Goal: Information Seeking & Learning: Check status

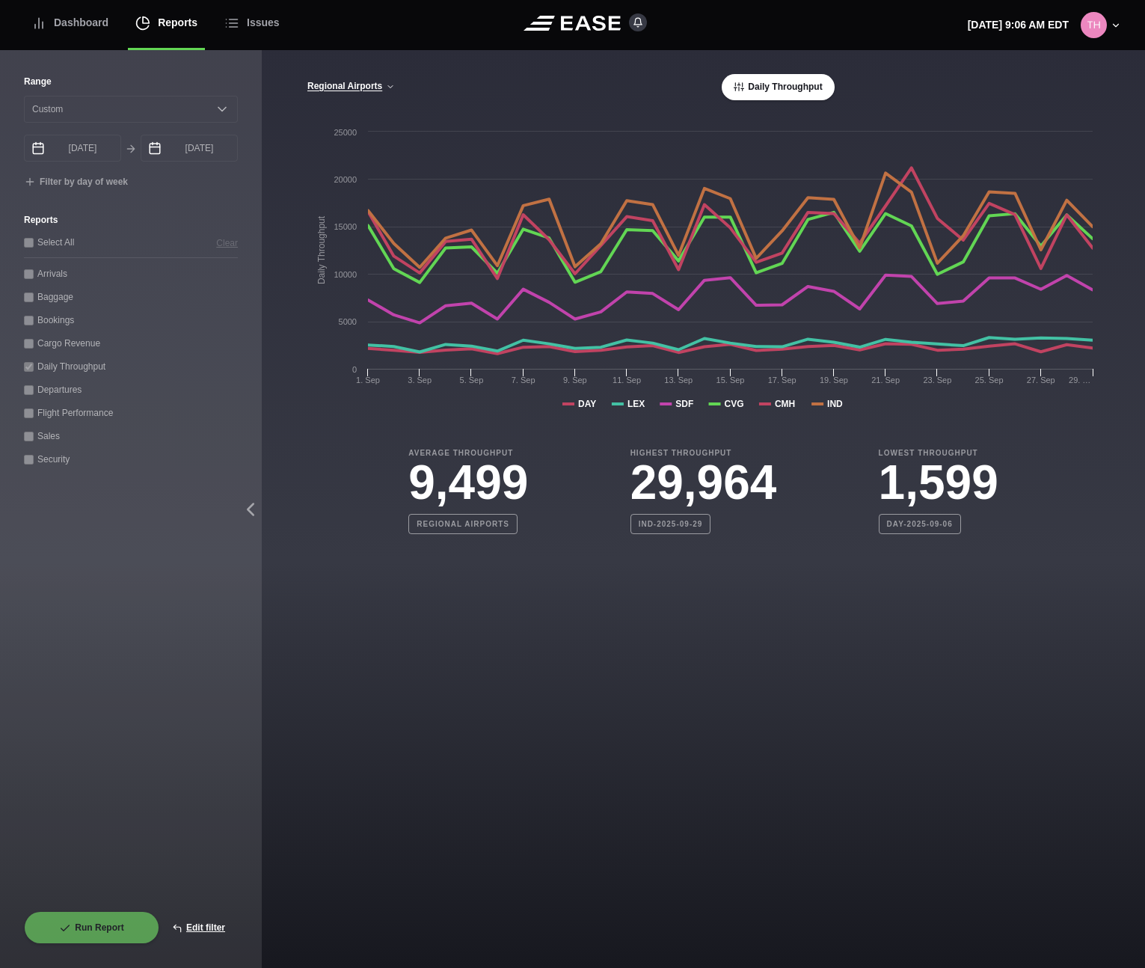
select select "0"
click at [321, 441] on div "Average Throughput 9,499 Regional Airports Highest Throughput 29,964 IND-2025-0…" at bounding box center [704, 478] width 794 height 111
click at [304, 600] on main "Regional Airports Regional Airports CVG Only All Airports Daily Throughput Crea…" at bounding box center [703, 509] width 883 height 918
click at [364, 85] on button "Regional Airports" at bounding box center [351, 87] width 89 height 10
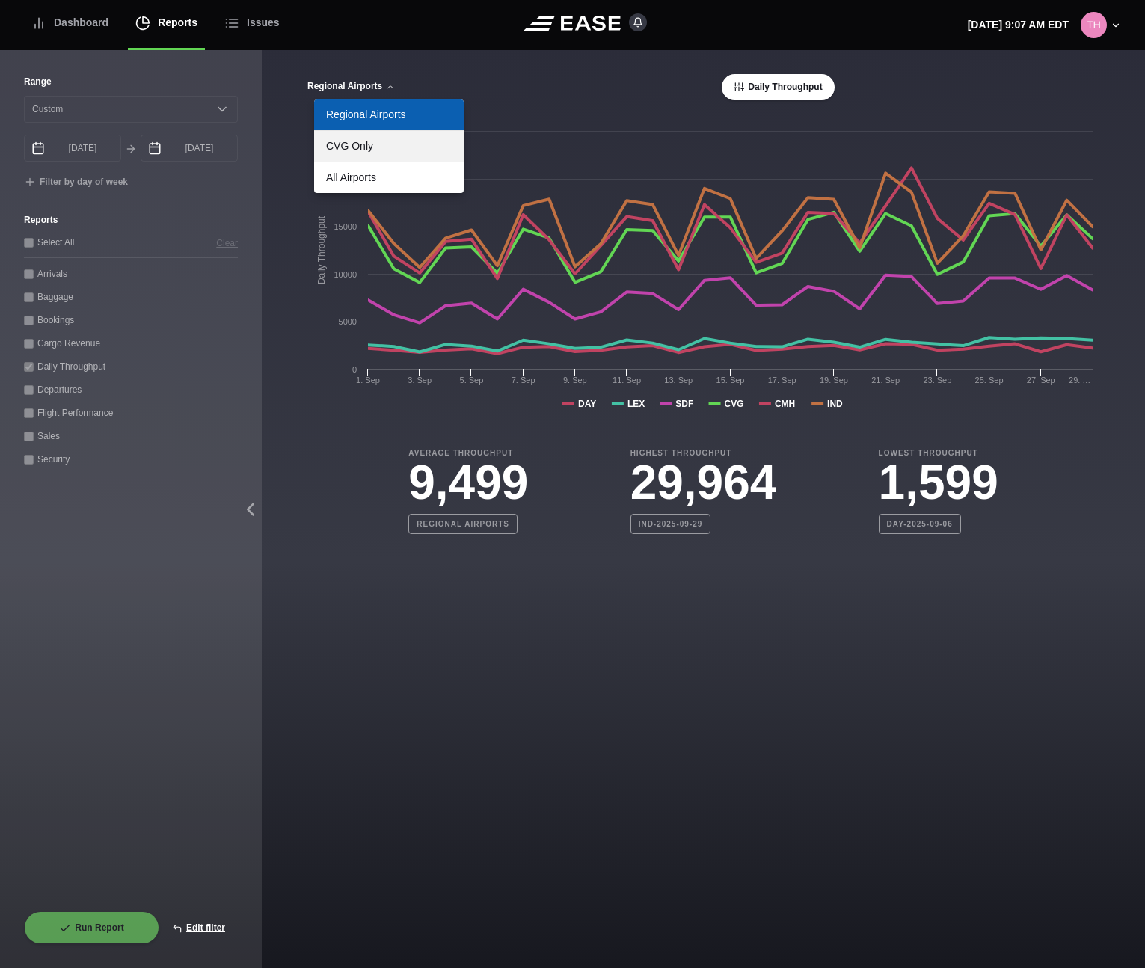
click at [351, 150] on link "CVG Only" at bounding box center [389, 146] width 150 height 31
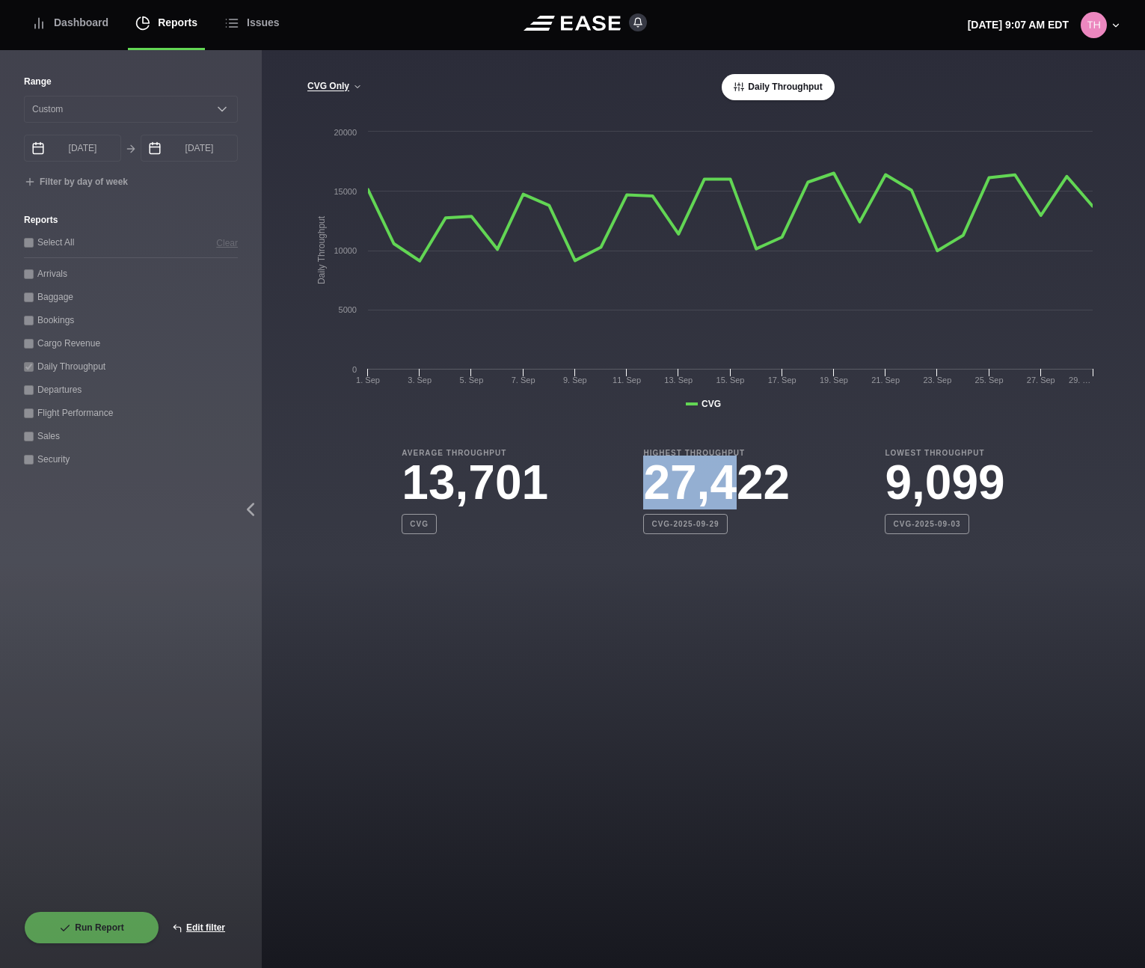
drag, startPoint x: 640, startPoint y: 483, endPoint x: 736, endPoint y: 491, distance: 96.8
click at [736, 491] on h3 "27,422" at bounding box center [716, 482] width 147 height 48
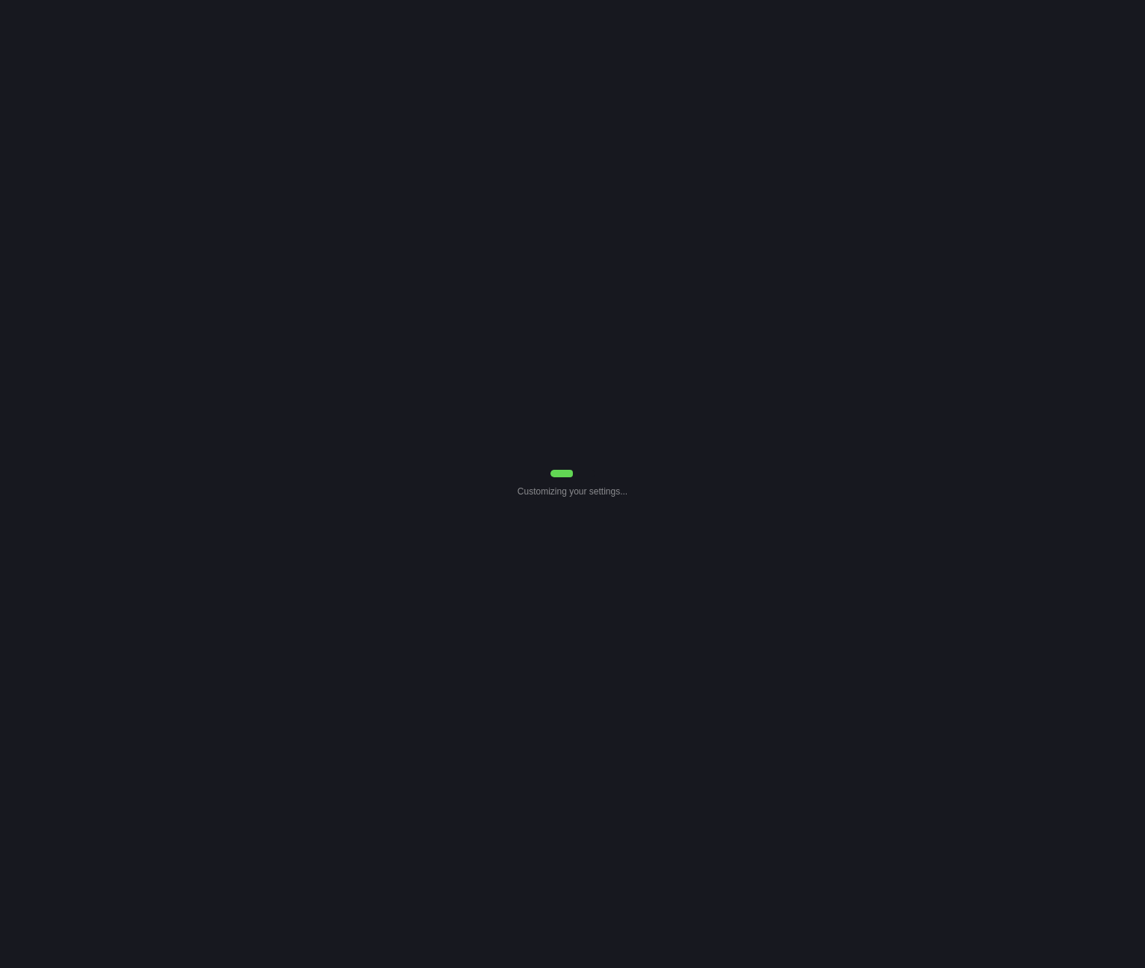
select select "0"
